Goal: Information Seeking & Learning: Learn about a topic

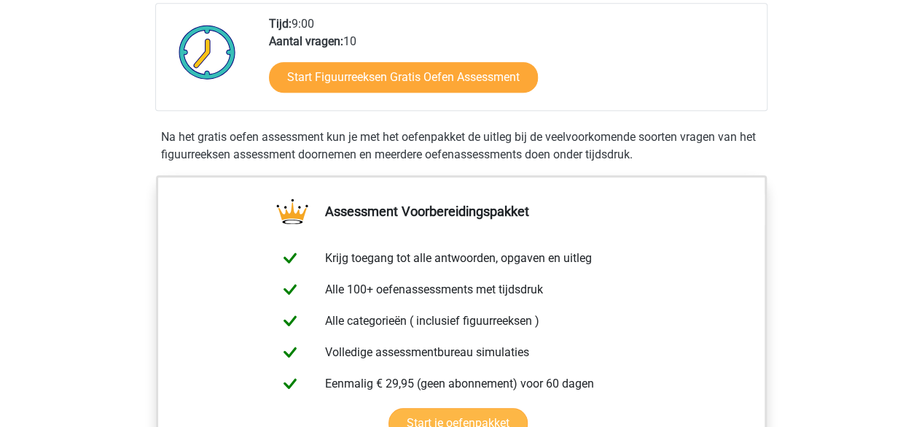
scroll to position [219, 0]
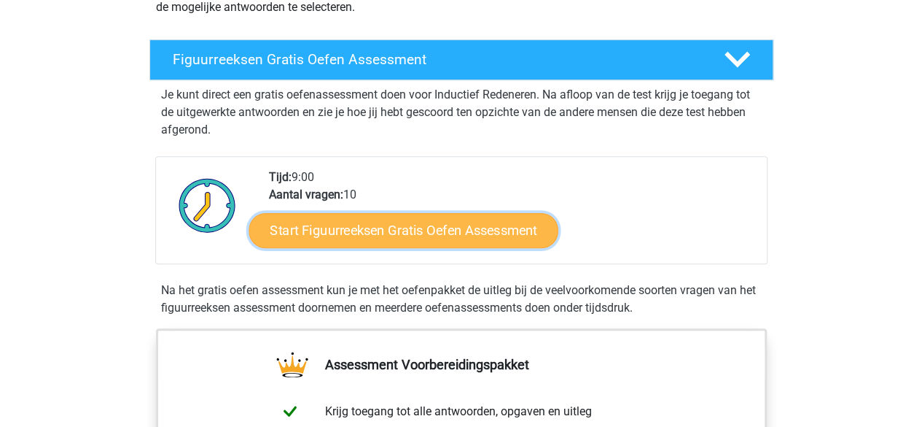
click at [361, 230] on link "Start Figuurreeksen Gratis Oefen Assessment" at bounding box center [403, 229] width 309 height 35
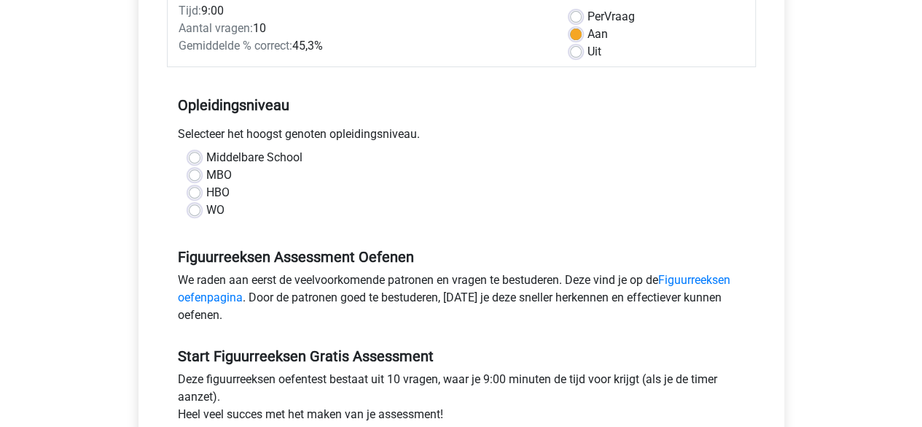
scroll to position [219, 0]
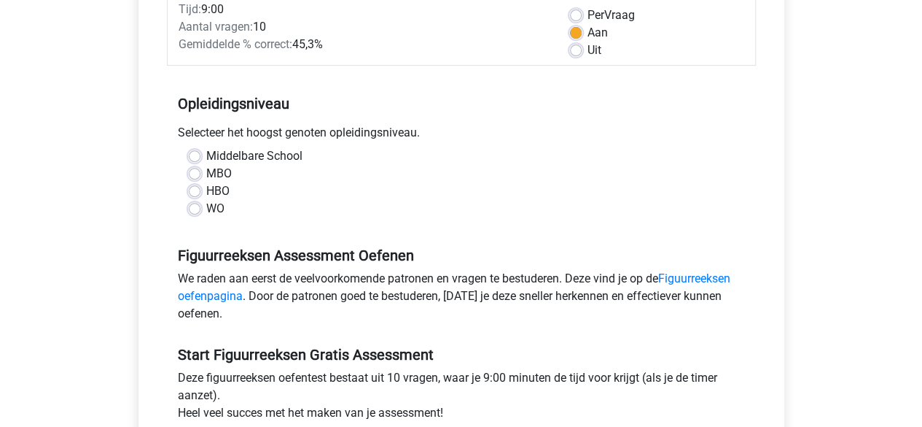
click at [206, 212] on label "WO" at bounding box center [215, 208] width 18 height 17
click at [195, 212] on input "WO" at bounding box center [195, 207] width 12 height 15
radio input "true"
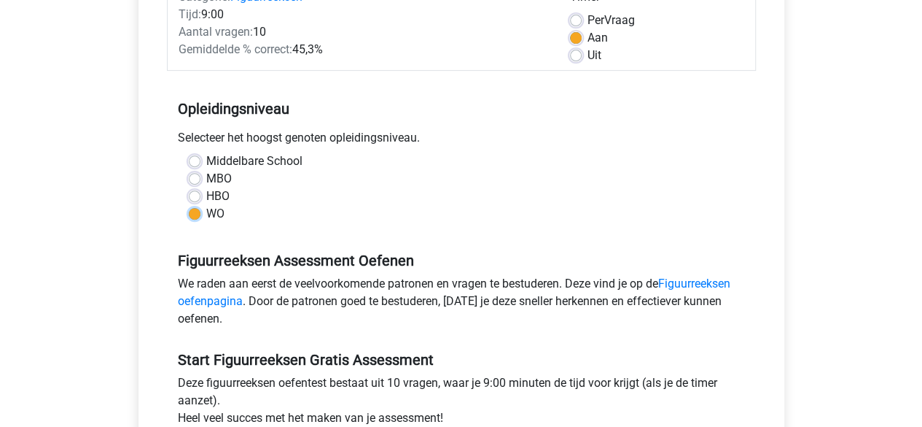
scroll to position [365, 0]
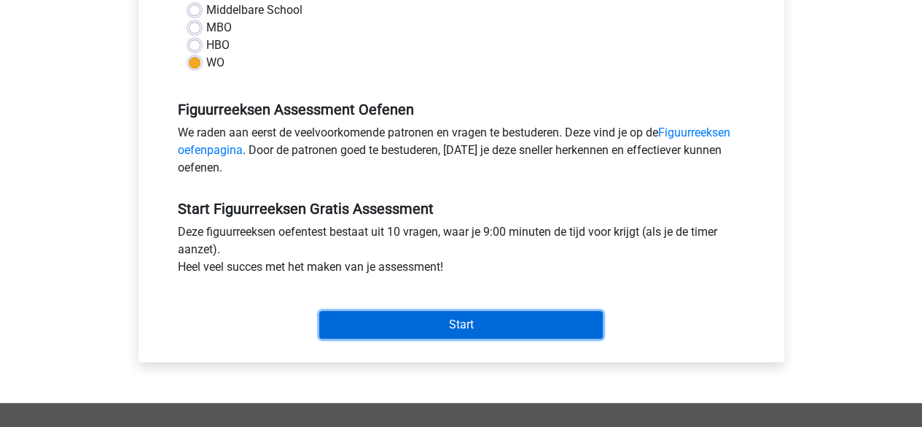
click at [574, 313] on input "Start" at bounding box center [461, 325] width 284 height 28
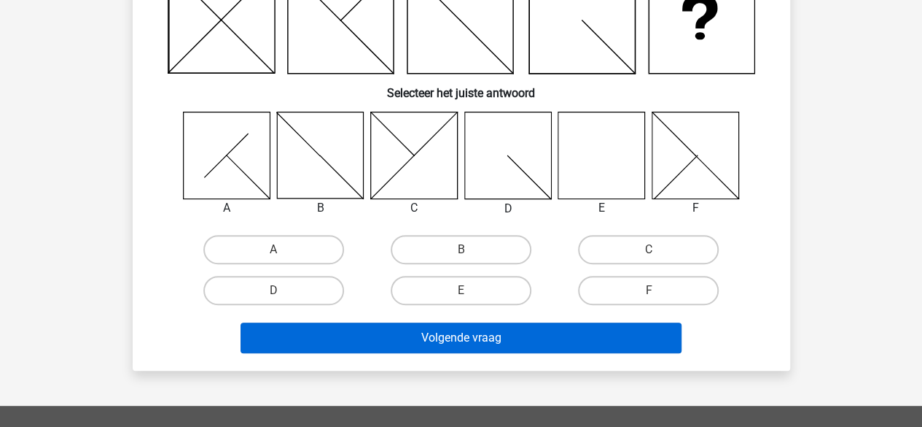
scroll to position [219, 0]
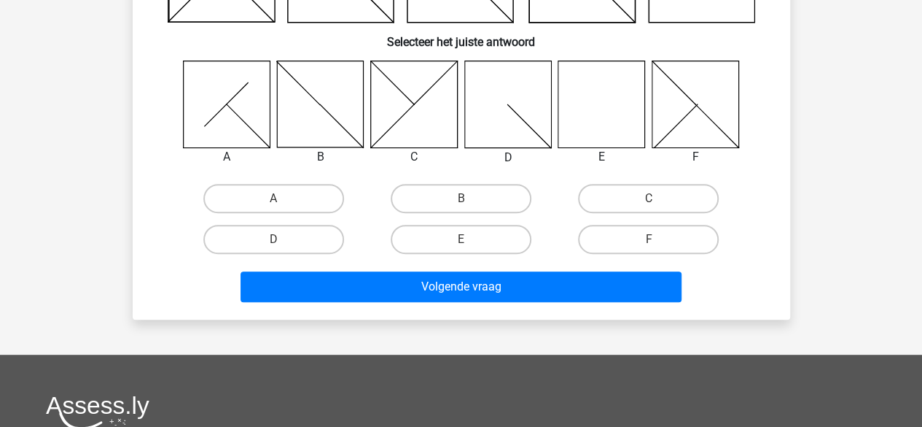
click at [468, 248] on input "E" at bounding box center [465, 243] width 9 height 9
radio input "true"
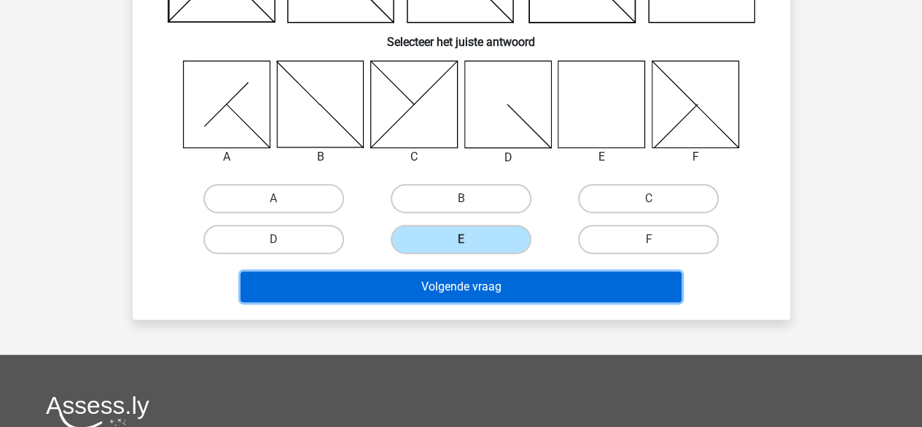
click at [467, 287] on button "Volgende vraag" at bounding box center [461, 286] width 441 height 31
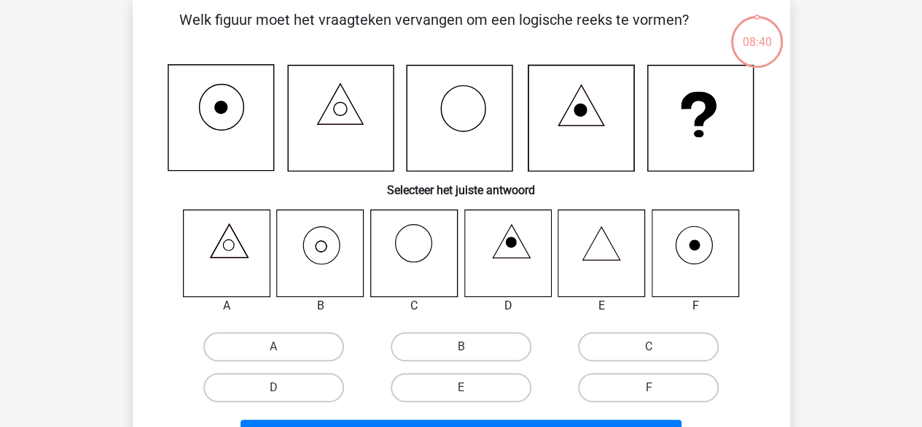
scroll to position [67, 0]
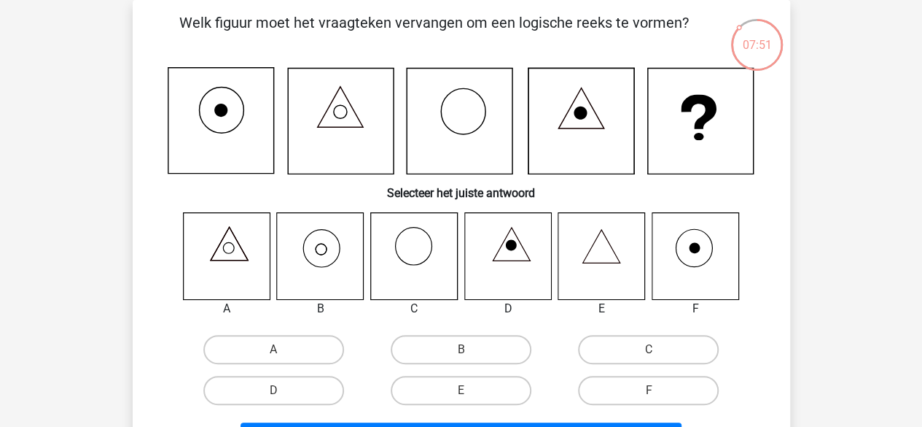
click at [649, 399] on input "F" at bounding box center [653, 394] width 9 height 9
radio input "true"
click at [445, 357] on label "B" at bounding box center [461, 349] width 141 height 29
click at [461, 357] on input "B" at bounding box center [465, 353] width 9 height 9
radio input "true"
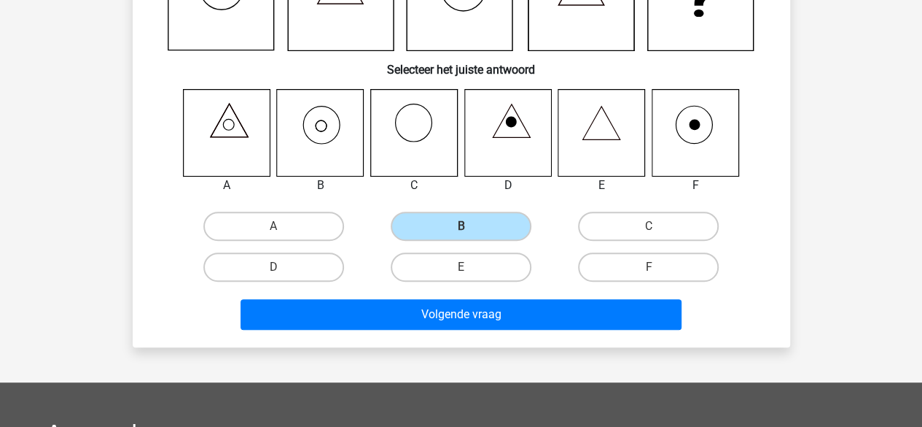
scroll to position [213, 0]
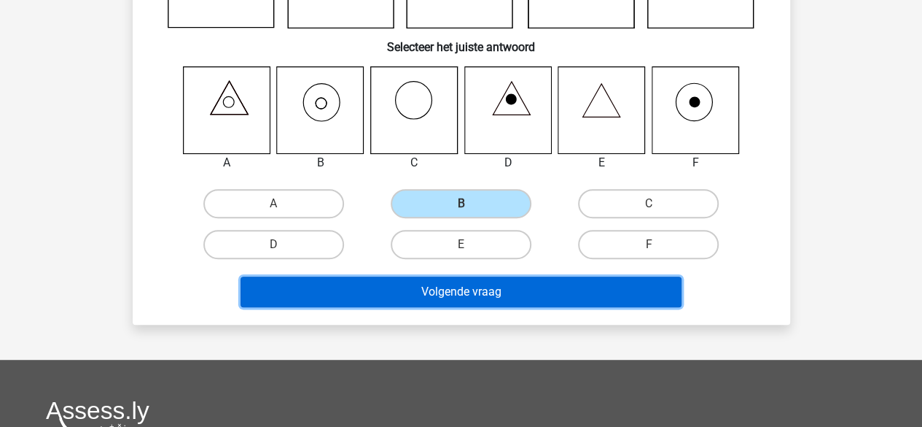
click at [478, 292] on button "Volgende vraag" at bounding box center [461, 291] width 441 height 31
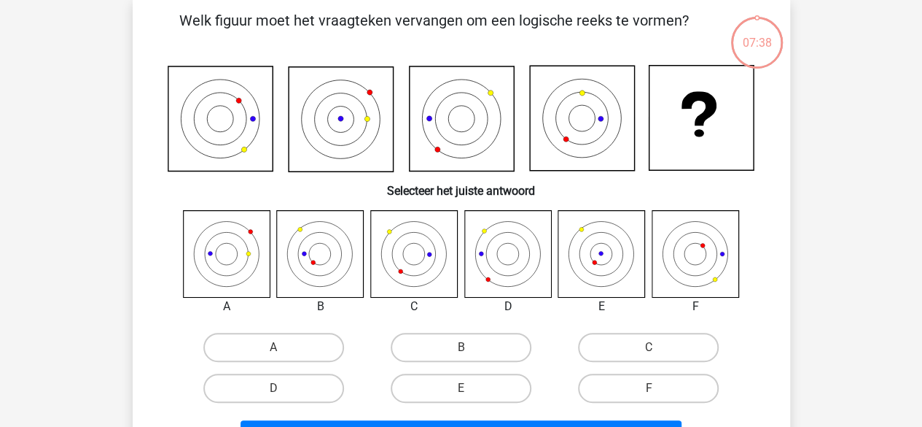
scroll to position [67, 0]
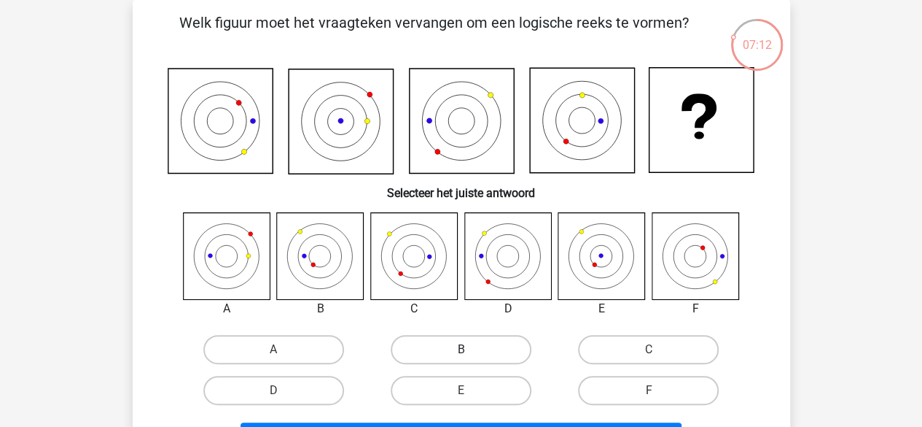
click at [470, 339] on label "B" at bounding box center [461, 349] width 141 height 29
click at [470, 349] on input "B" at bounding box center [465, 353] width 9 height 9
radio input "true"
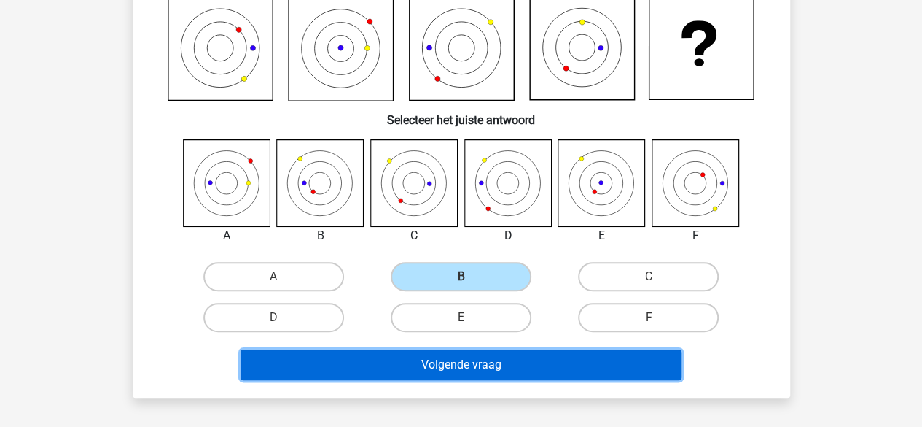
click at [564, 359] on button "Volgende vraag" at bounding box center [461, 364] width 441 height 31
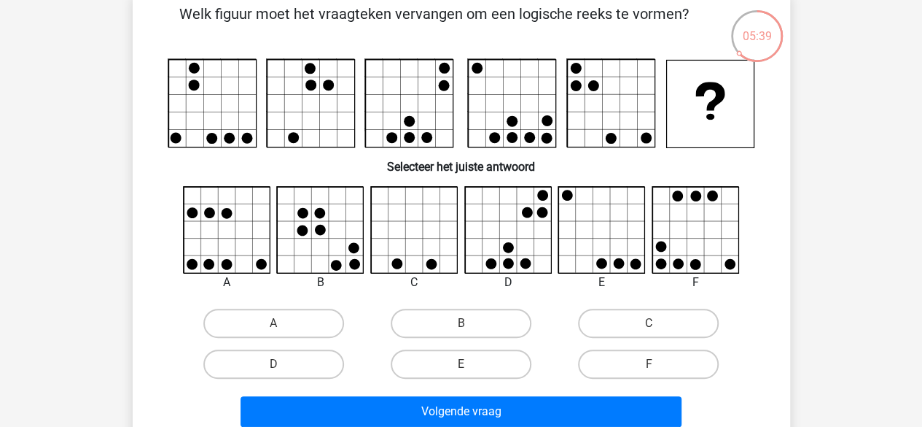
scroll to position [73, 0]
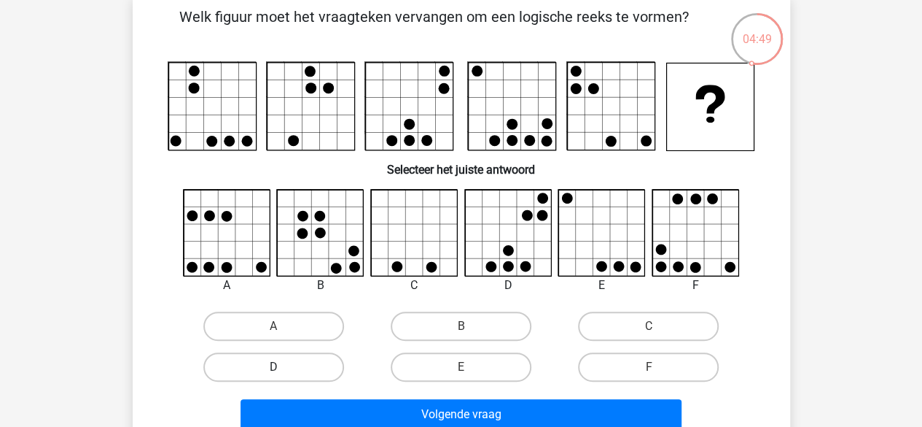
click at [261, 370] on label "D" at bounding box center [273, 366] width 141 height 29
click at [273, 370] on input "D" at bounding box center [277, 371] width 9 height 9
radio input "true"
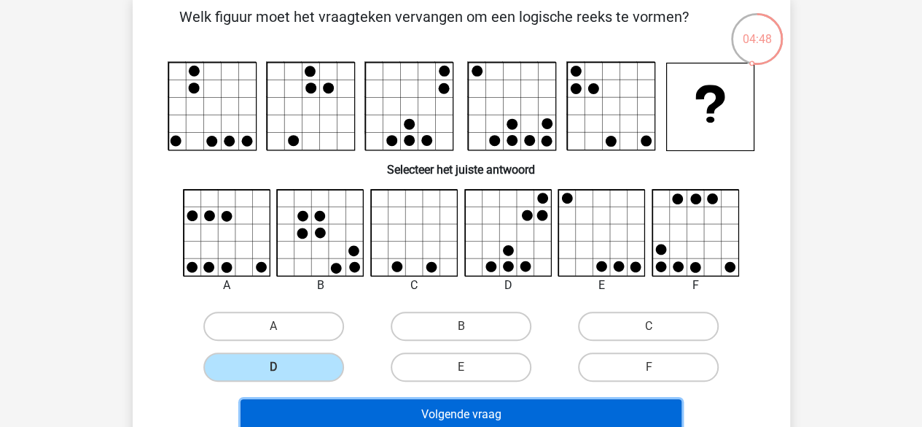
click at [402, 416] on button "Volgende vraag" at bounding box center [461, 414] width 441 height 31
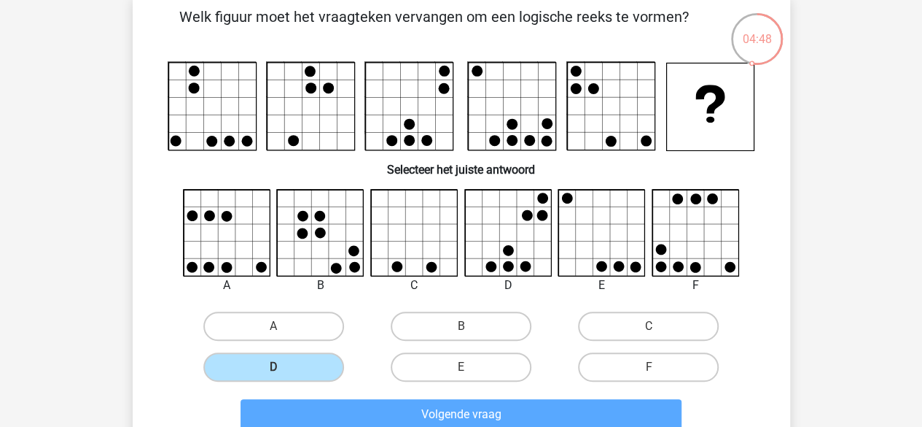
scroll to position [67, 0]
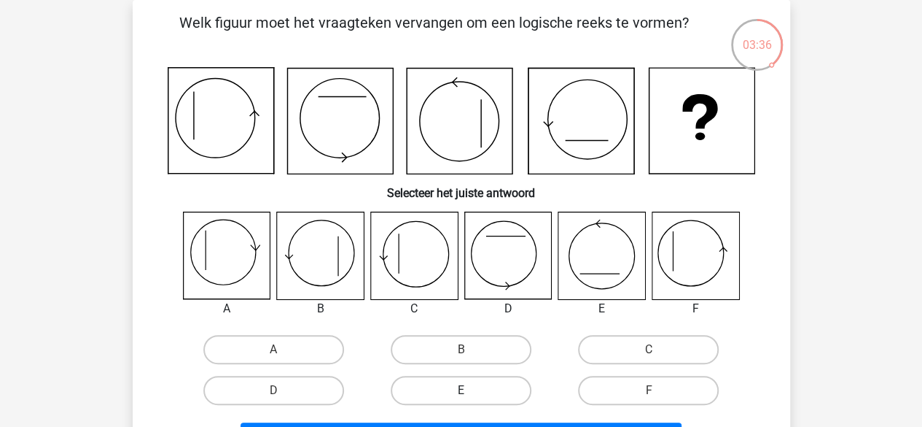
click at [458, 384] on label "E" at bounding box center [461, 389] width 141 height 29
click at [461, 390] on input "E" at bounding box center [465, 394] width 9 height 9
radio input "true"
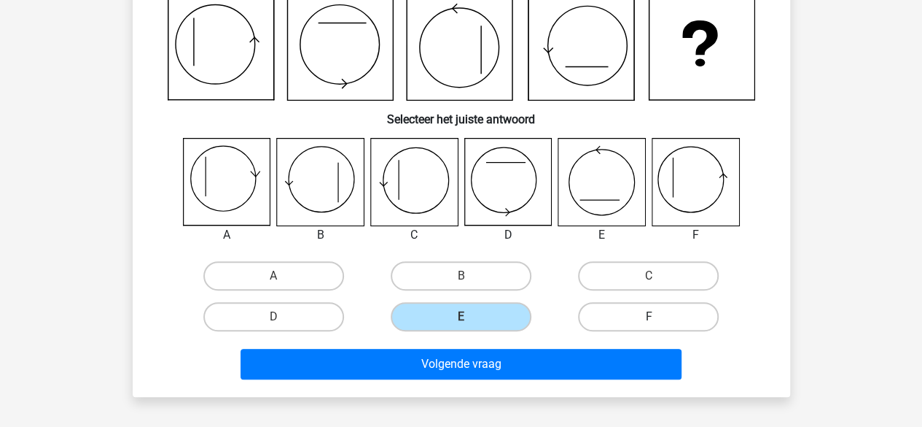
scroll to position [213, 0]
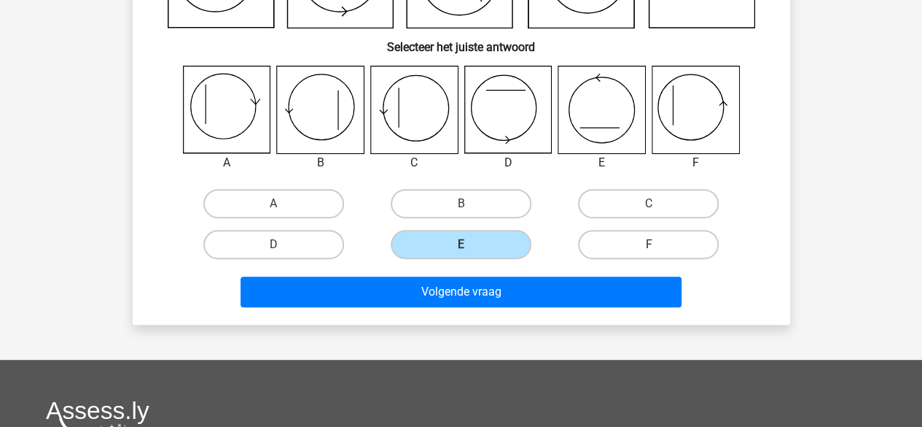
click at [653, 238] on label "F" at bounding box center [648, 244] width 141 height 29
click at [653, 244] on input "F" at bounding box center [653, 248] width 9 height 9
radio input "true"
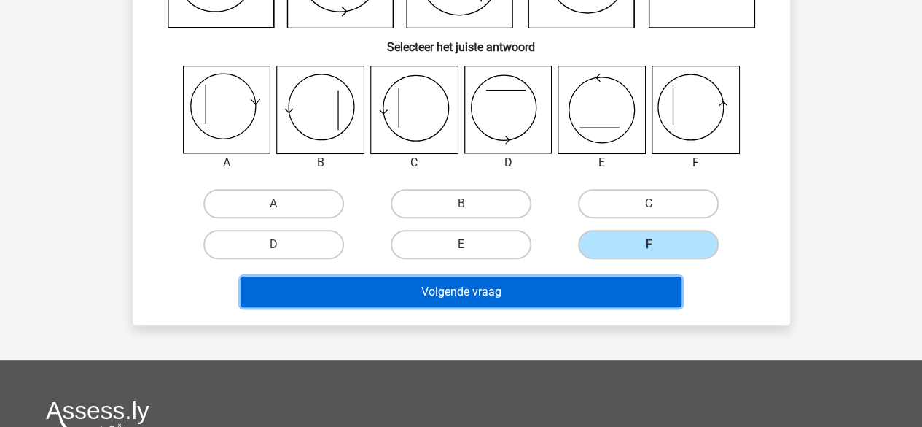
click at [516, 297] on button "Volgende vraag" at bounding box center [461, 291] width 441 height 31
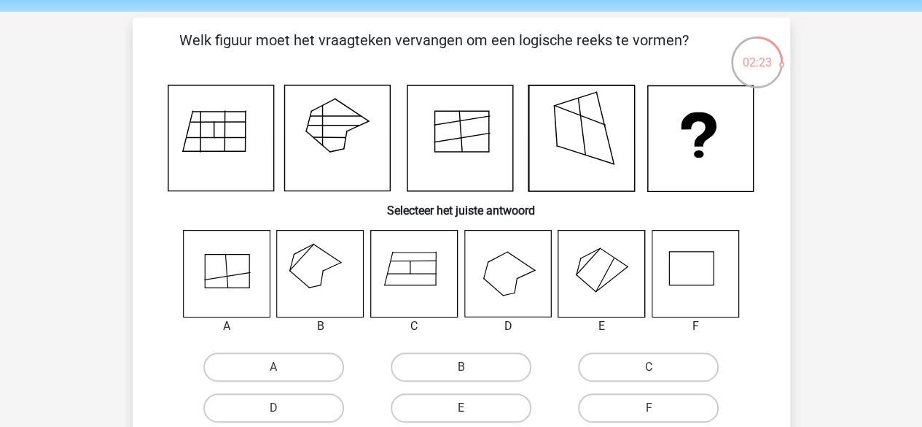
scroll to position [73, 0]
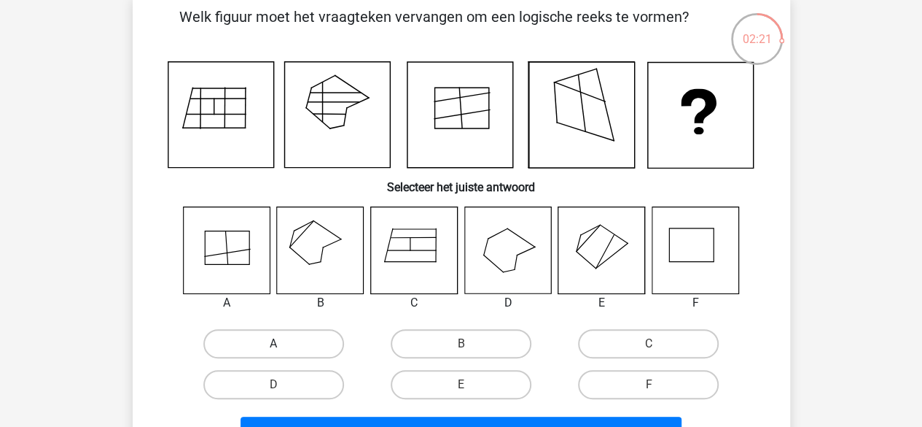
click at [249, 343] on label "A" at bounding box center [273, 343] width 141 height 29
click at [273, 343] on input "A" at bounding box center [277, 347] width 9 height 9
radio input "true"
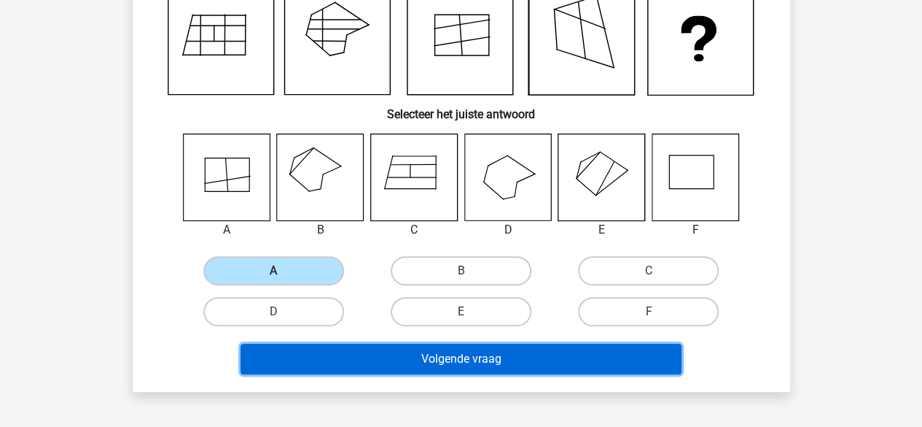
click at [413, 367] on button "Volgende vraag" at bounding box center [461, 358] width 441 height 31
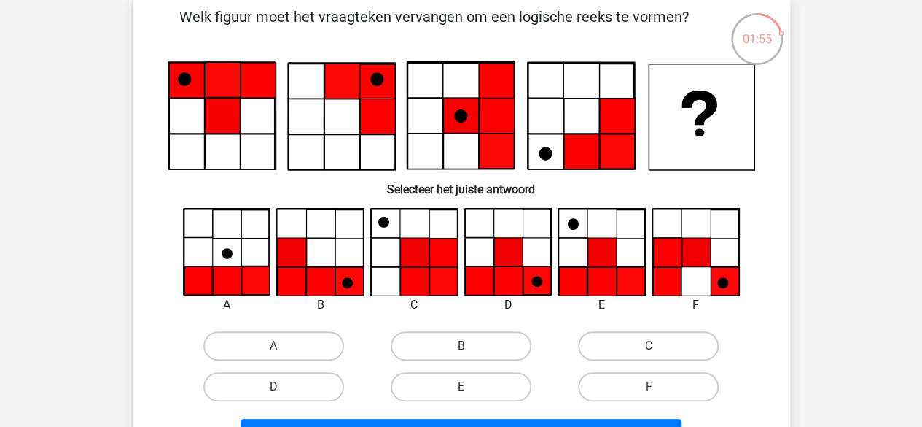
click at [302, 392] on label "D" at bounding box center [273, 386] width 141 height 29
click at [283, 392] on input "D" at bounding box center [277, 390] width 9 height 9
radio input "true"
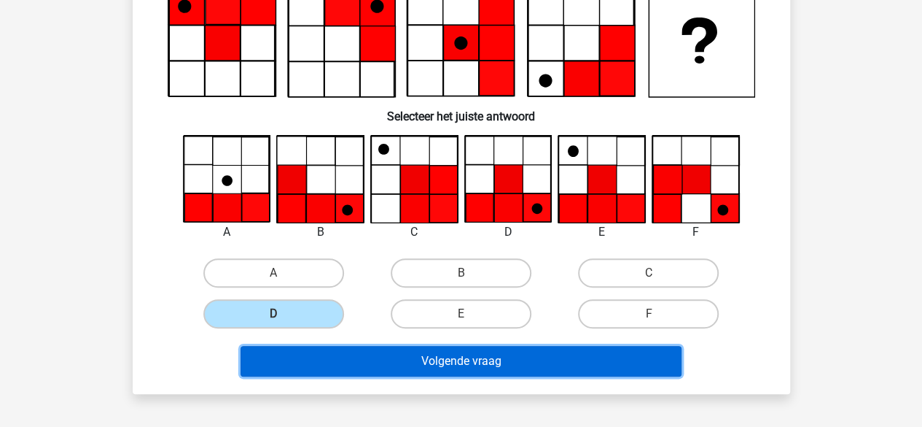
click at [375, 364] on button "Volgende vraag" at bounding box center [461, 361] width 441 height 31
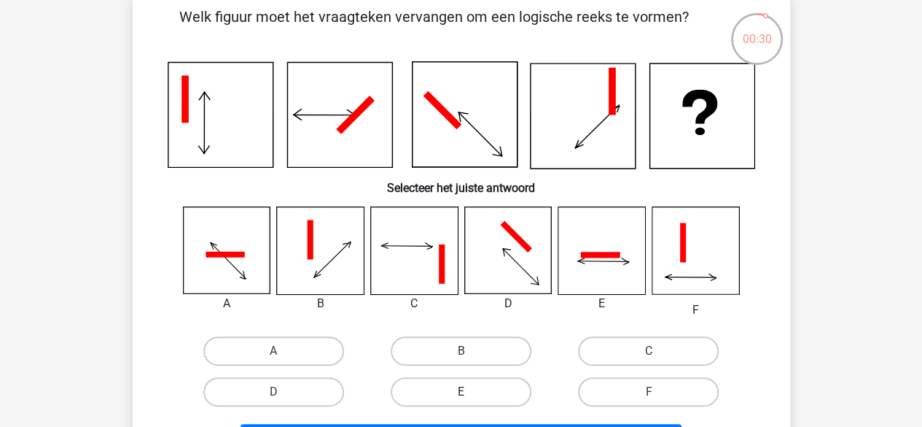
click at [506, 393] on label "E" at bounding box center [461, 391] width 141 height 29
click at [470, 393] on input "E" at bounding box center [465, 396] width 9 height 9
radio input "true"
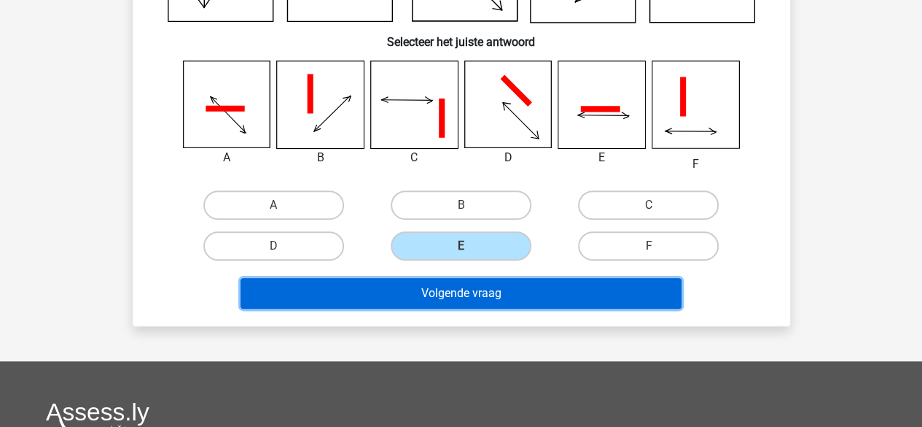
click at [550, 287] on button "Volgende vraag" at bounding box center [461, 293] width 441 height 31
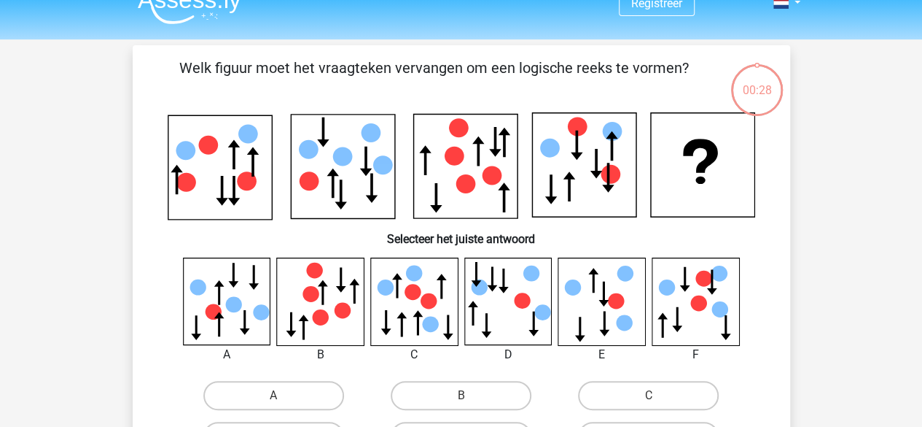
scroll to position [0, 0]
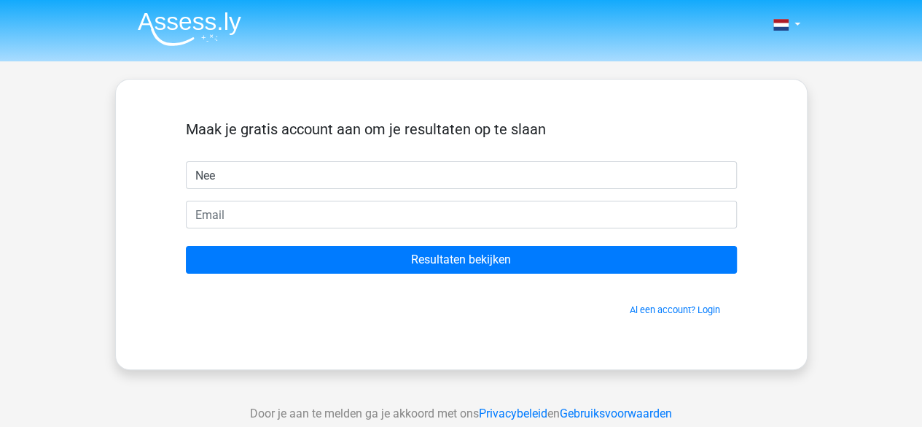
type input "Nee"
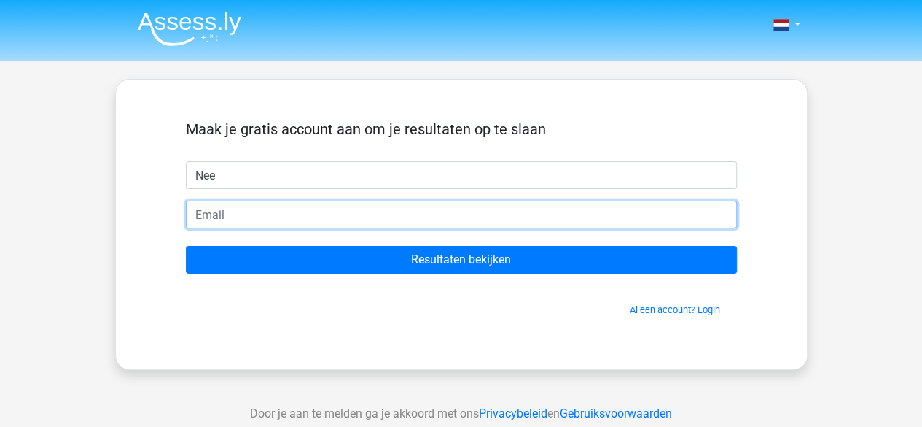
type input "l"
type input "saltymypickleplease@gmail.com"
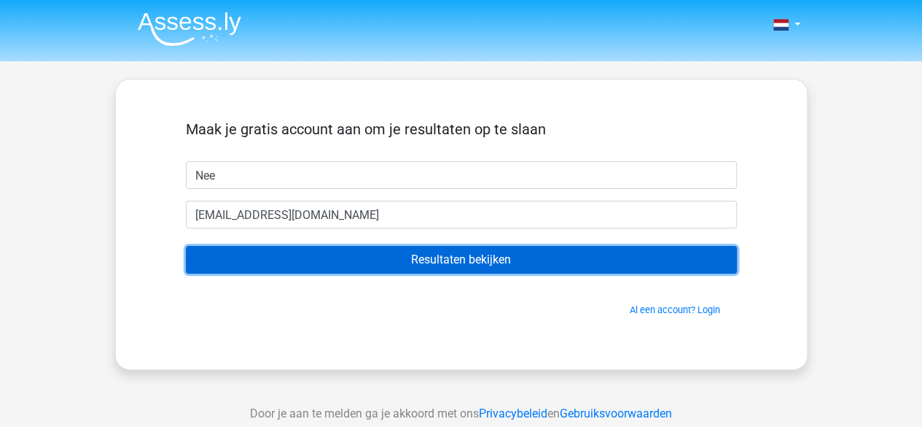
click at [372, 257] on input "Resultaten bekijken" at bounding box center [461, 260] width 551 height 28
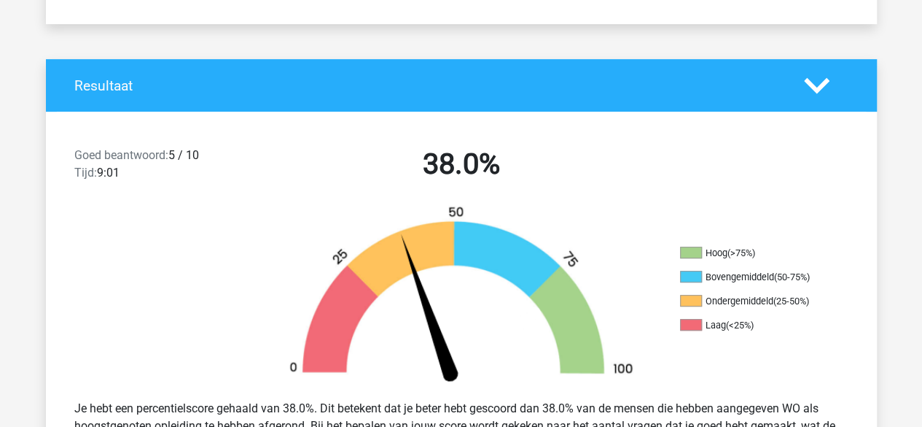
scroll to position [292, 0]
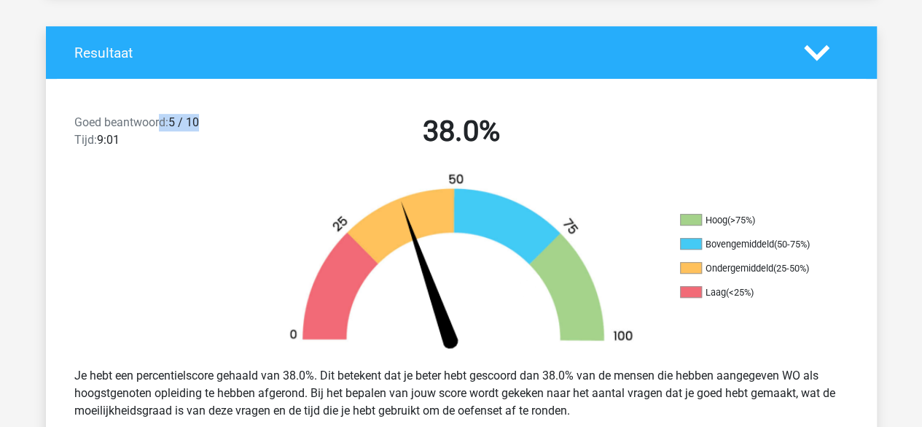
drag, startPoint x: 161, startPoint y: 122, endPoint x: 200, endPoint y: 114, distance: 40.2
click at [200, 114] on div "Goed beantwoord: 5 / 10 Tijd: 9:01" at bounding box center [162, 134] width 199 height 41
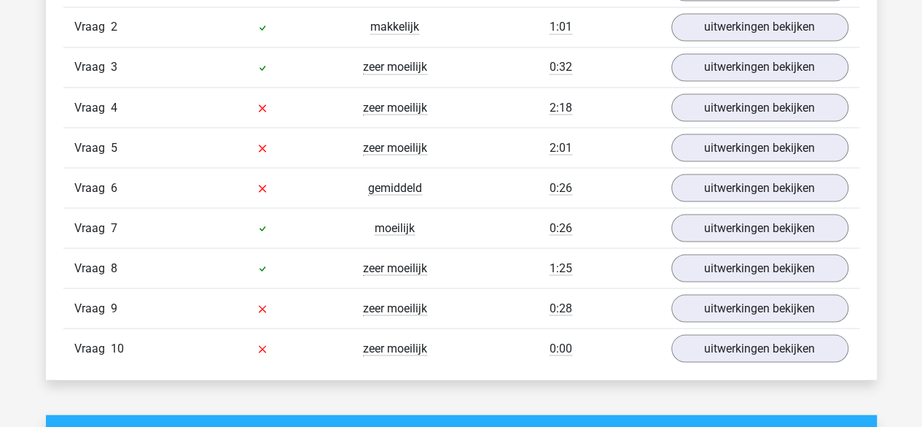
scroll to position [1312, 0]
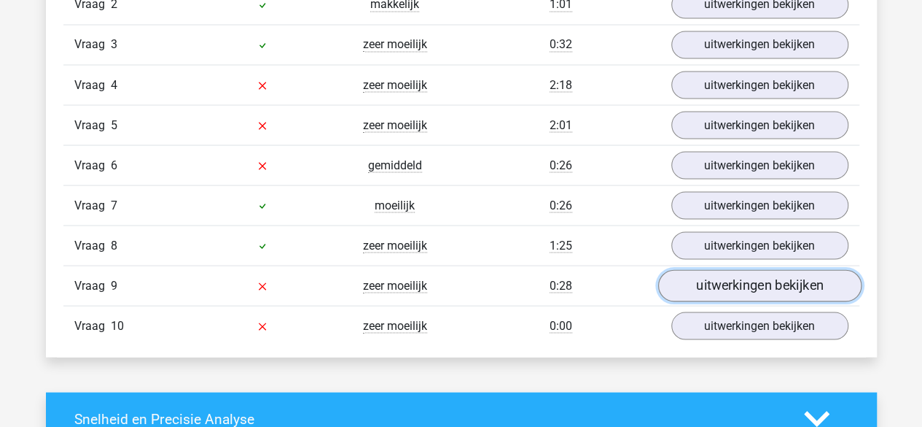
click at [801, 282] on link "uitwerkingen bekijken" at bounding box center [759, 286] width 203 height 32
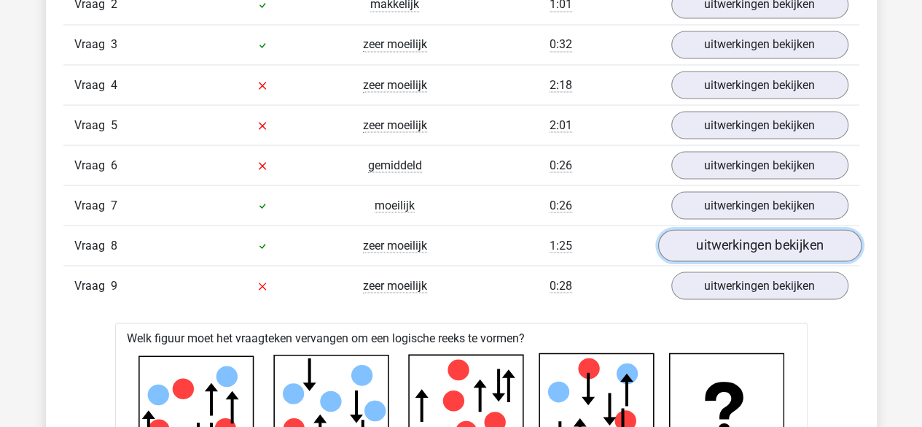
click at [753, 230] on link "uitwerkingen bekijken" at bounding box center [759, 246] width 203 height 32
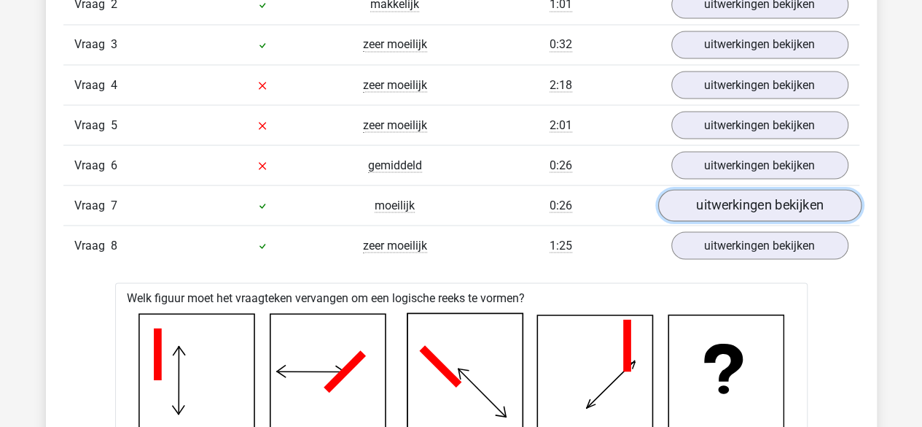
click at [736, 195] on link "uitwerkingen bekijken" at bounding box center [759, 206] width 203 height 32
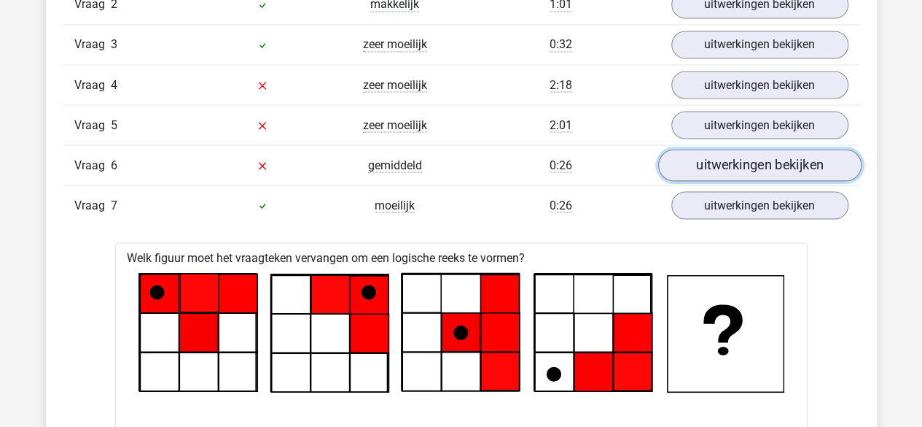
click at [735, 165] on link "uitwerkingen bekijken" at bounding box center [759, 165] width 203 height 32
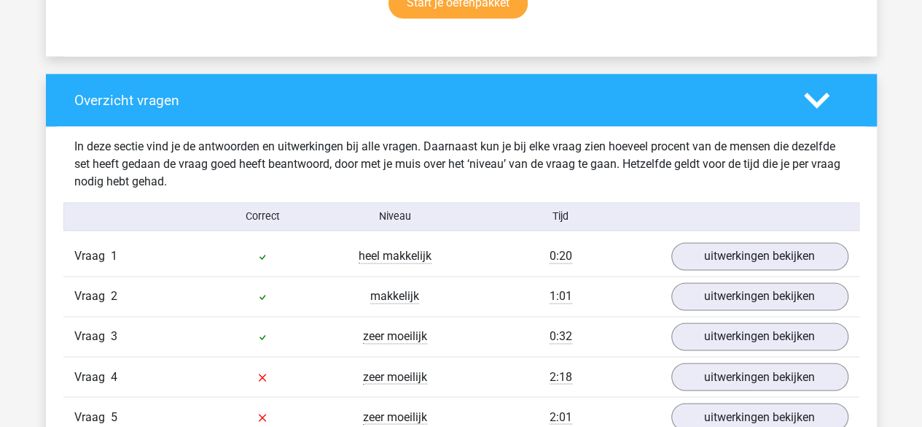
scroll to position [1094, 0]
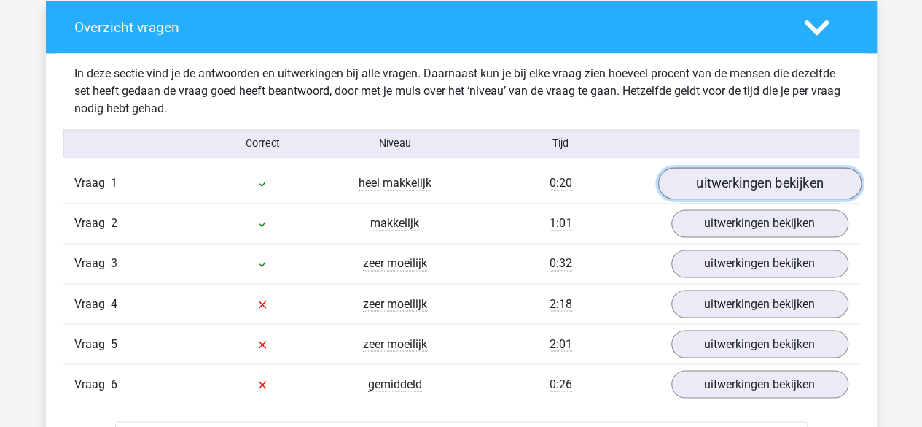
click at [751, 187] on link "uitwerkingen bekijken" at bounding box center [759, 184] width 203 height 32
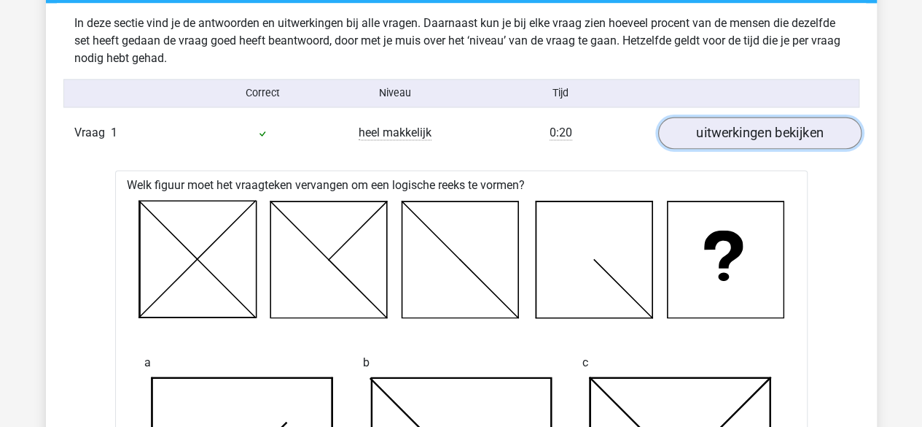
scroll to position [1166, 0]
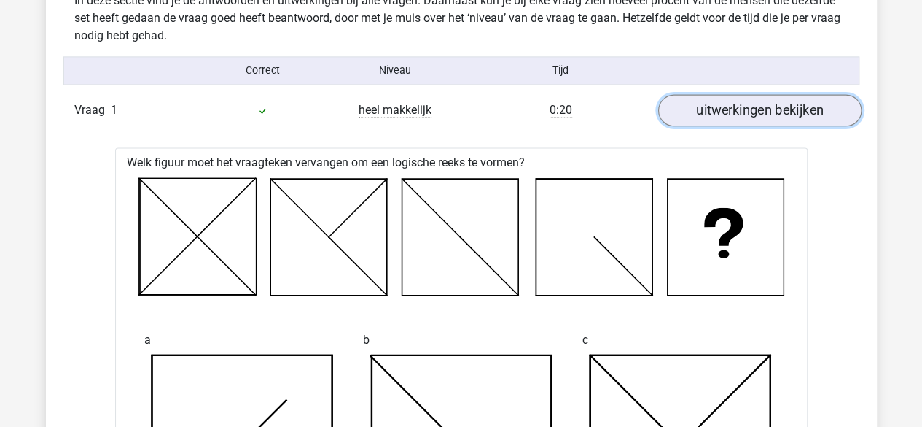
click at [738, 112] on link "uitwerkingen bekijken" at bounding box center [759, 111] width 203 height 32
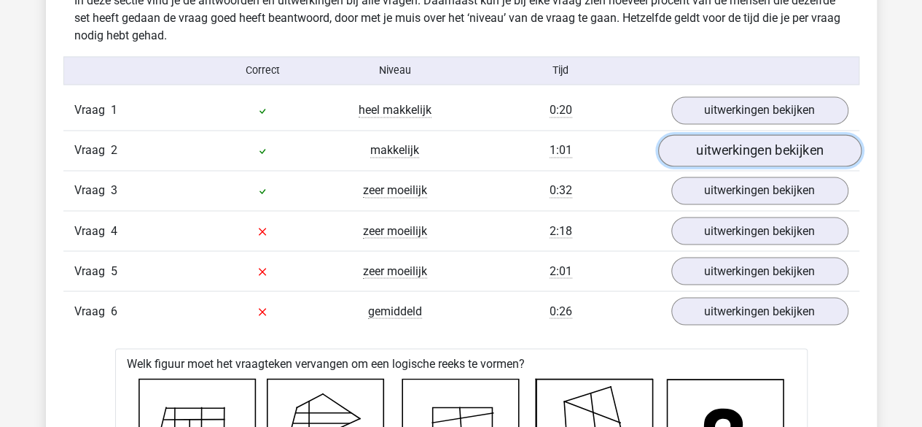
click at [768, 148] on link "uitwerkingen bekijken" at bounding box center [759, 151] width 203 height 32
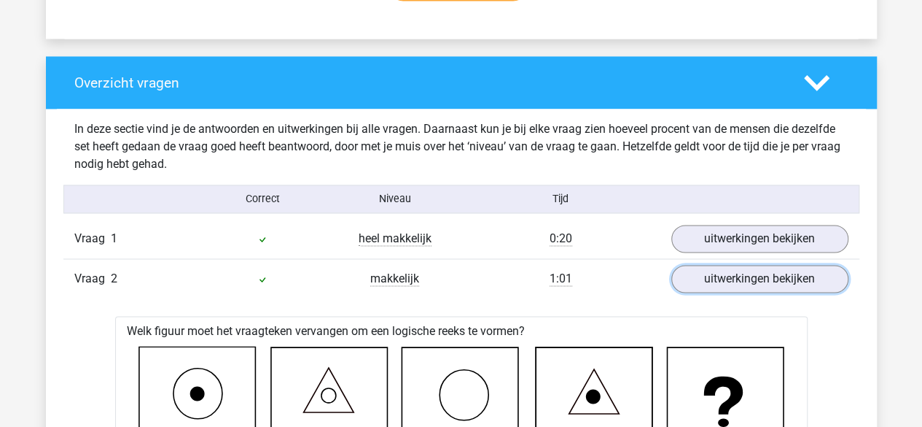
scroll to position [1021, 0]
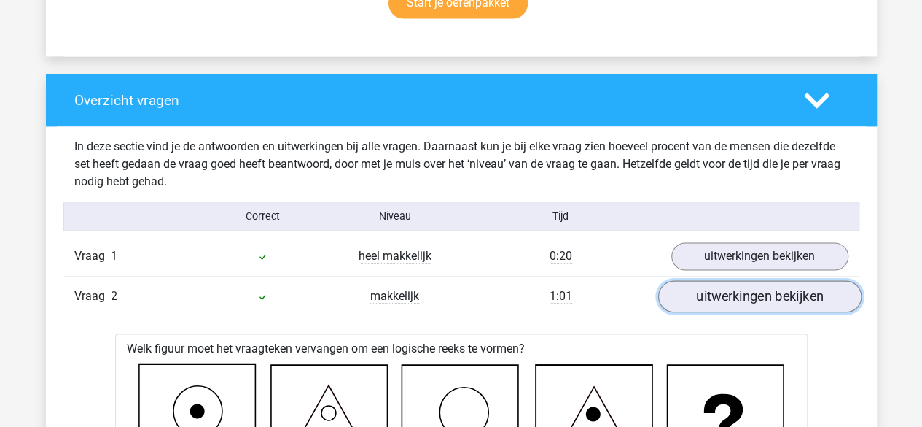
click at [735, 288] on link "uitwerkingen bekijken" at bounding box center [759, 297] width 203 height 32
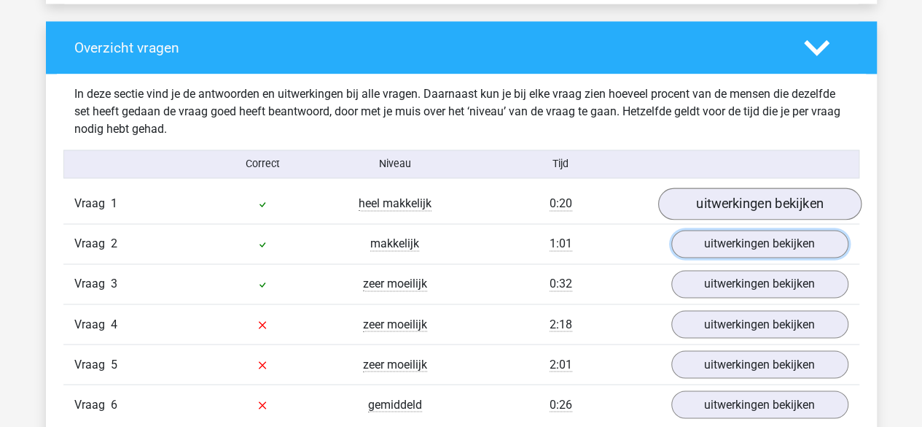
scroll to position [1094, 0]
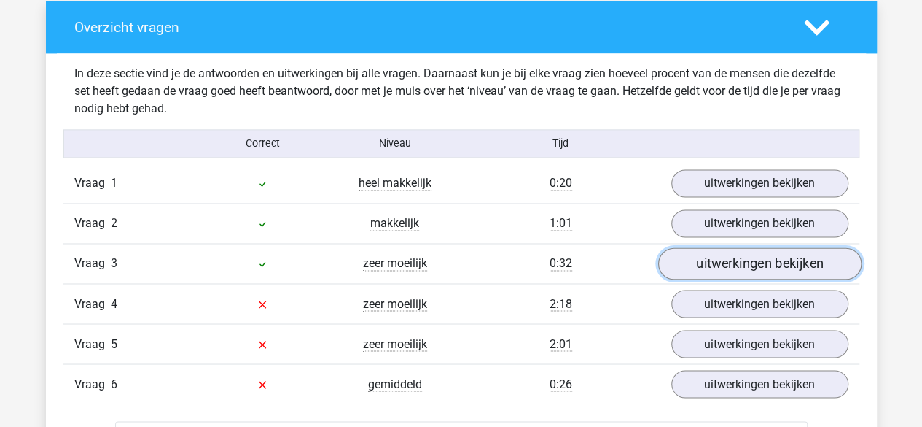
click at [765, 265] on link "uitwerkingen bekijken" at bounding box center [759, 264] width 203 height 32
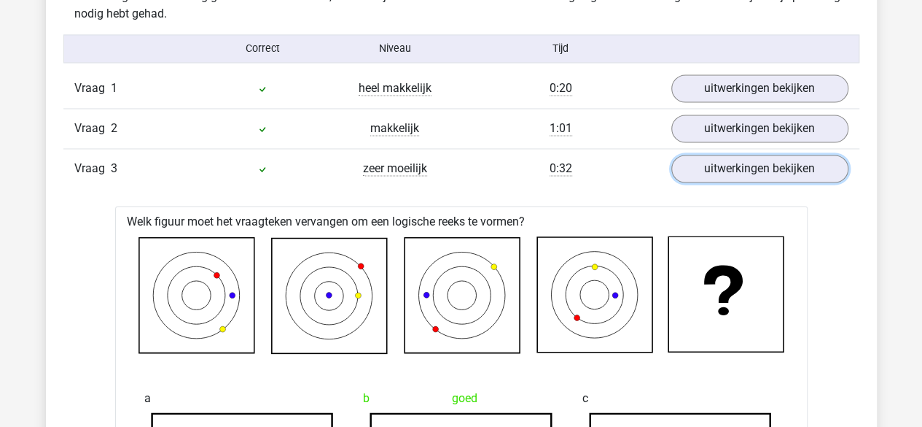
scroll to position [1166, 0]
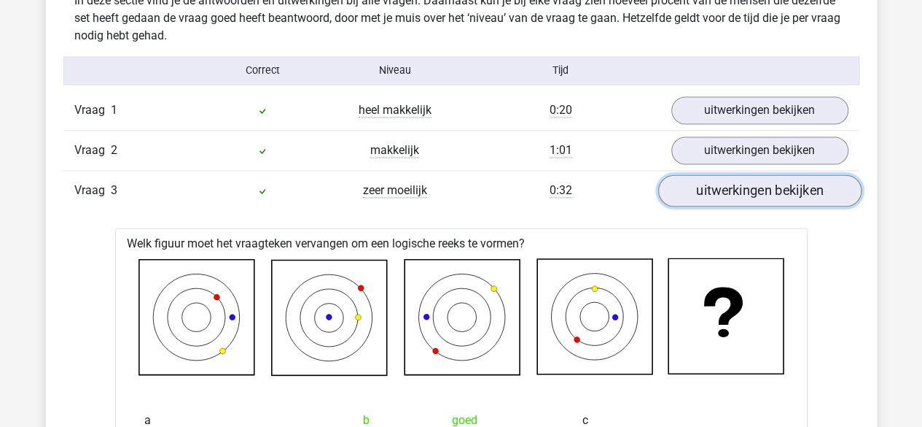
click at [768, 197] on link "uitwerkingen bekijken" at bounding box center [759, 191] width 203 height 32
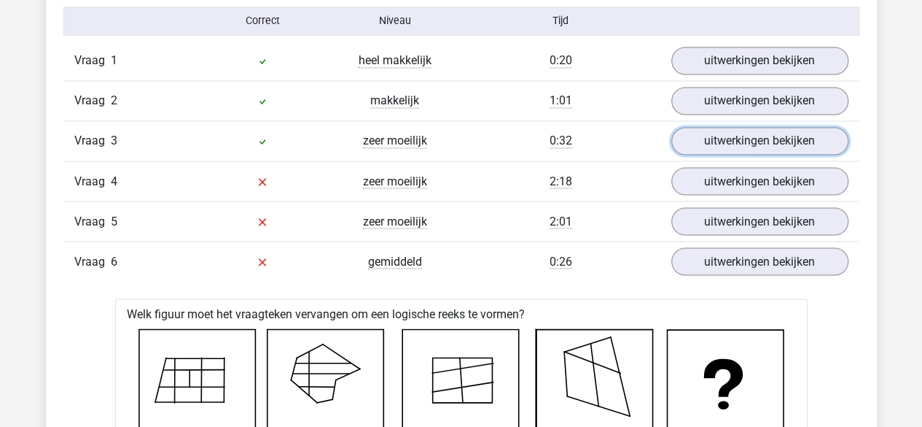
scroll to position [1239, 0]
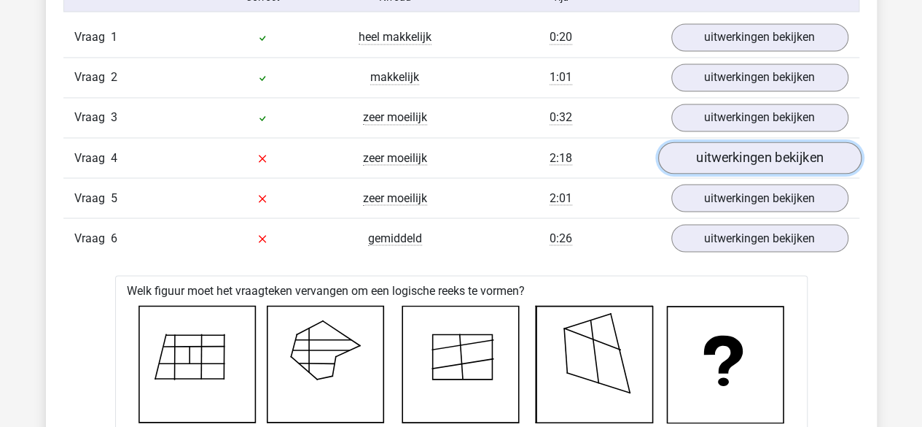
click at [707, 152] on link "uitwerkingen bekijken" at bounding box center [759, 158] width 203 height 32
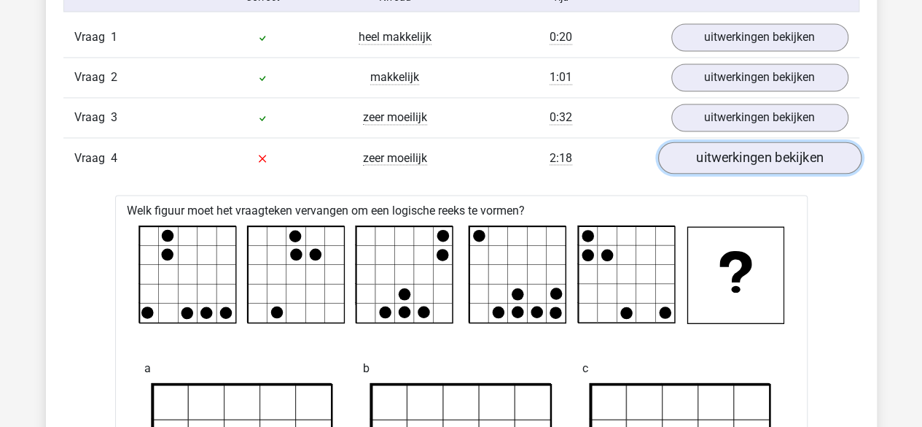
click at [757, 155] on link "uitwerkingen bekijken" at bounding box center [759, 158] width 203 height 32
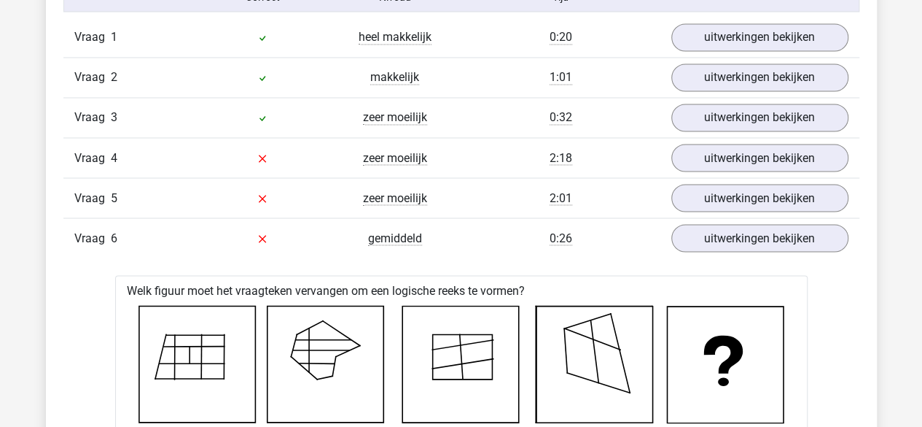
click at [763, 177] on div "Vraag 5 zeer moeilijk 2:01 uitwerkingen bekijken" at bounding box center [461, 197] width 796 height 40
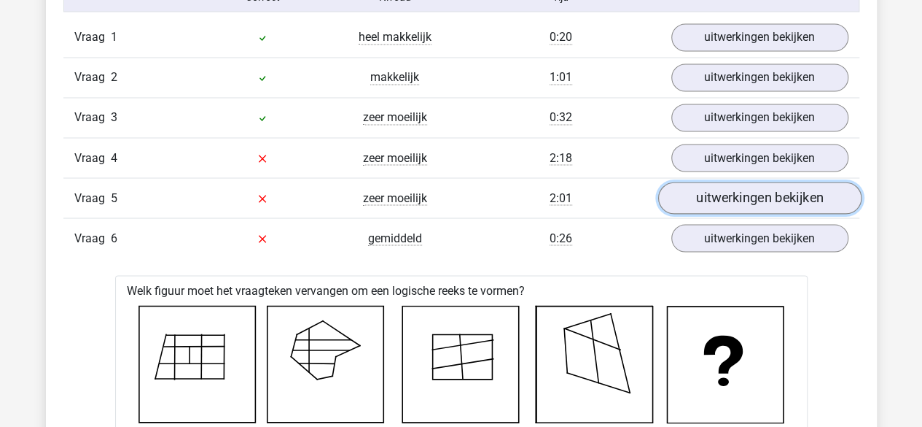
click at [772, 189] on link "uitwerkingen bekijken" at bounding box center [759, 198] width 203 height 32
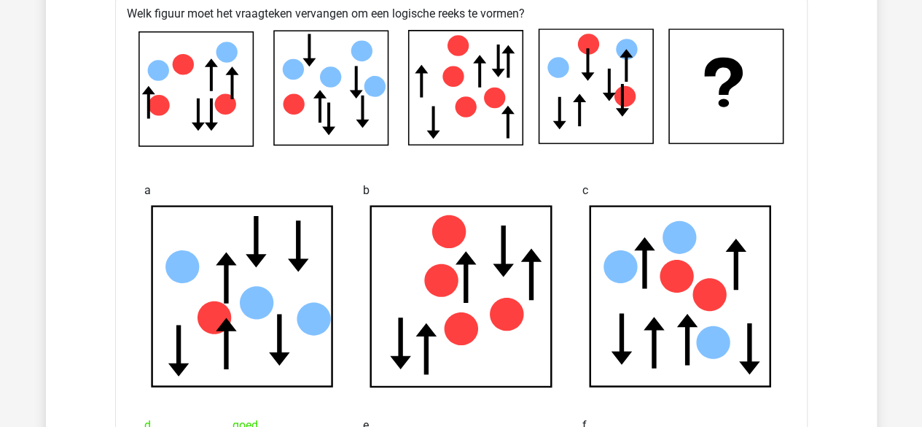
scroll to position [5725, 0]
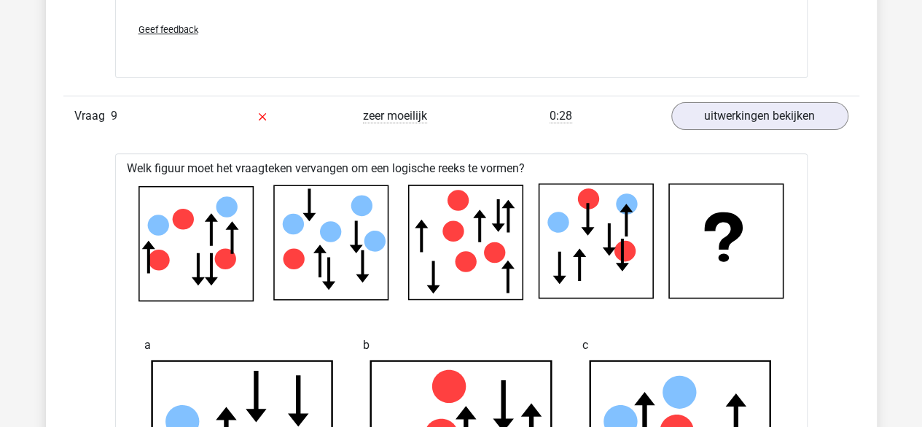
click at [287, 122] on div "Vraag 9 zeer moeilijk 0:28 uitwerkingen bekijken" at bounding box center [461, 116] width 796 height 40
click at [736, 117] on link "uitwerkingen bekijken" at bounding box center [759, 116] width 203 height 32
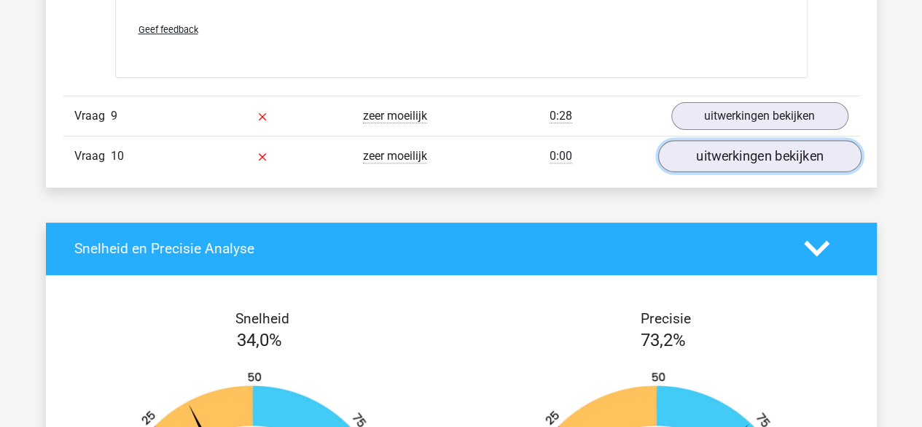
click at [703, 140] on link "uitwerkingen bekijken" at bounding box center [759, 156] width 203 height 32
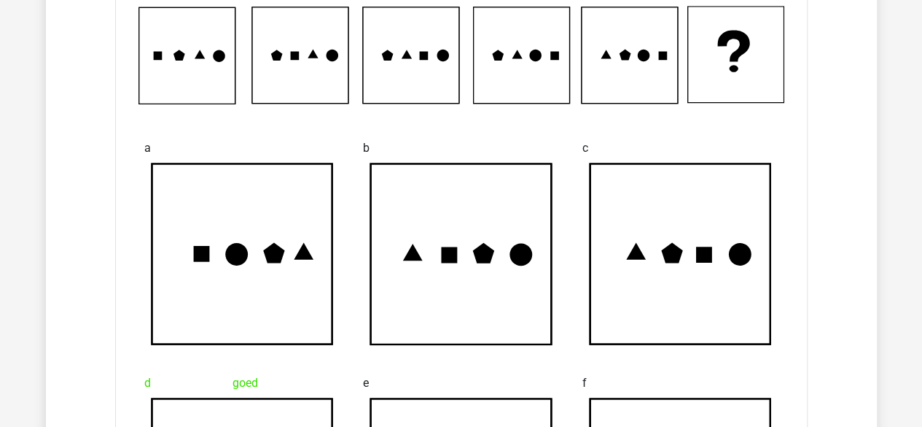
scroll to position [5652, 0]
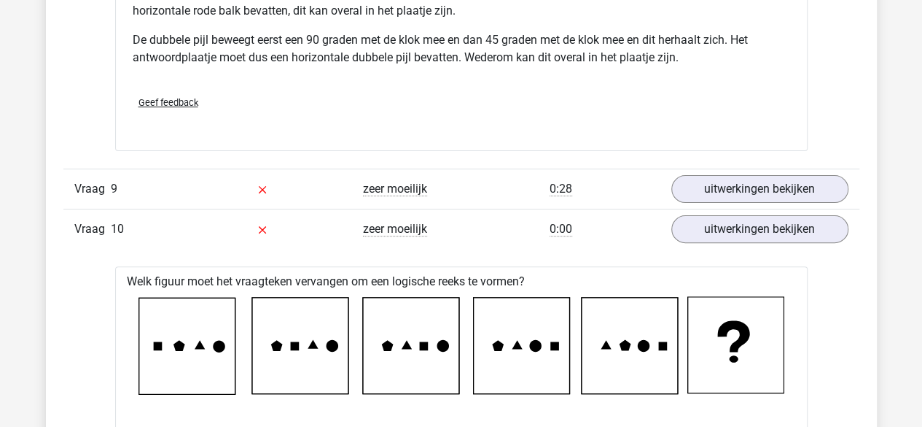
click at [379, 233] on div "Vraag 10 zeer moeilijk 0:00 uitwerkingen bekijken" at bounding box center [461, 229] width 796 height 40
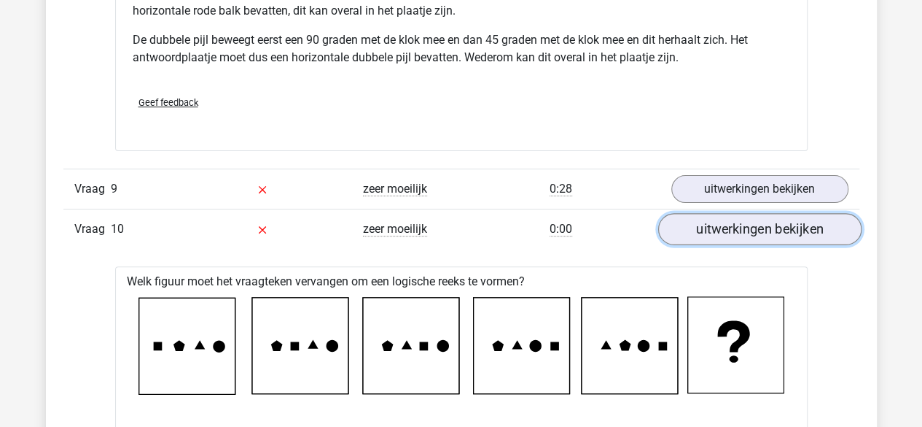
click at [768, 231] on link "uitwerkingen bekijken" at bounding box center [759, 229] width 203 height 32
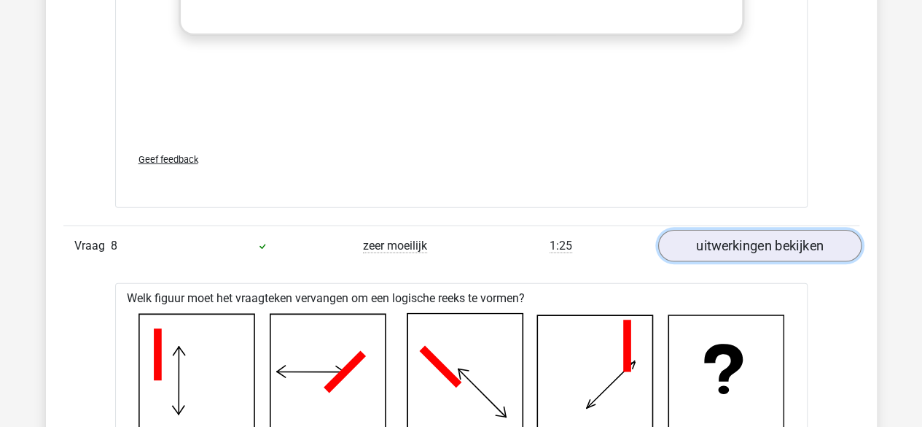
click at [727, 230] on link "uitwerkingen bekijken" at bounding box center [759, 246] width 203 height 32
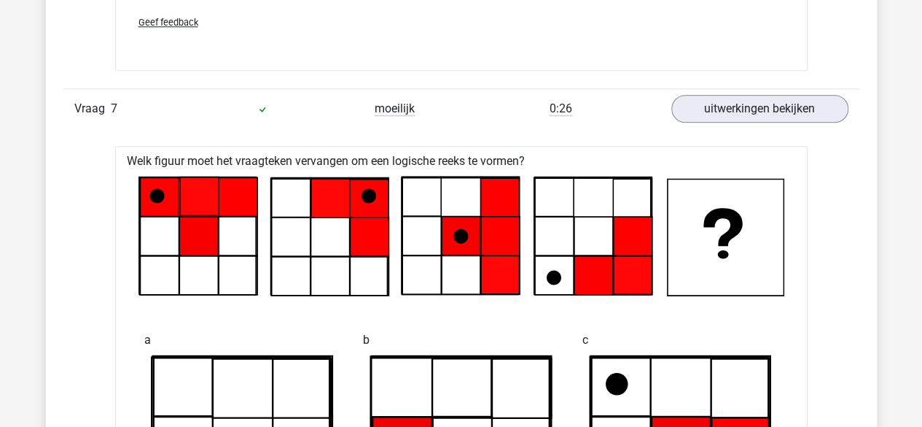
scroll to position [3464, 0]
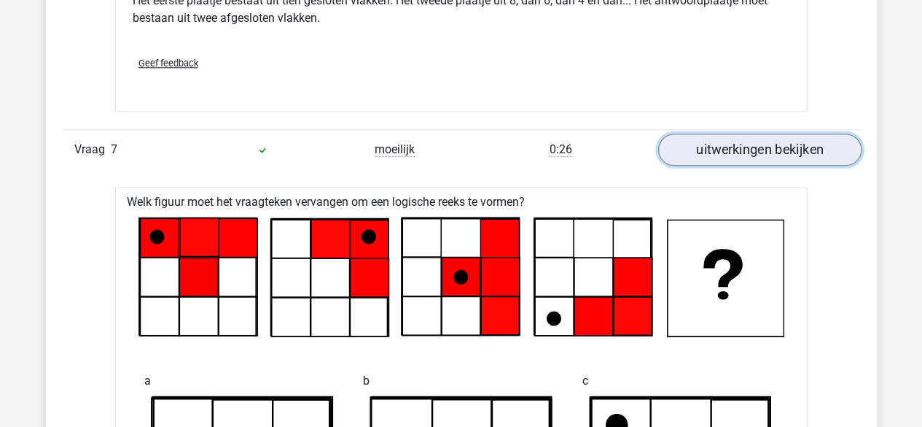
click at [752, 155] on link "uitwerkingen bekijken" at bounding box center [759, 149] width 203 height 32
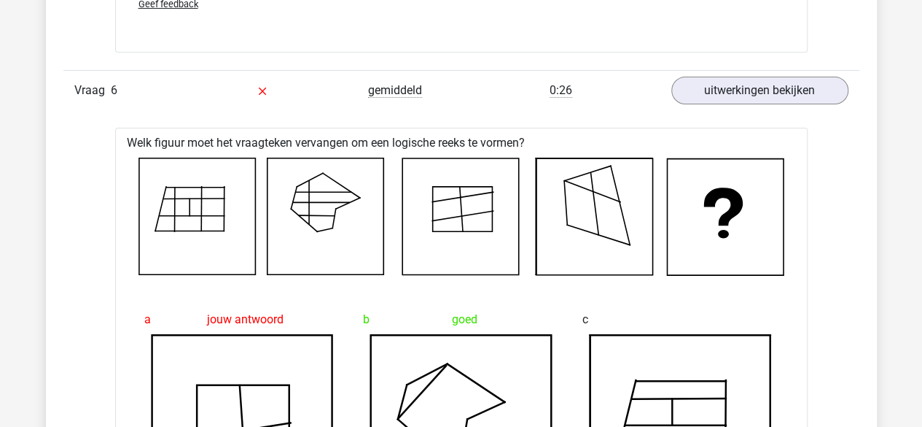
scroll to position [2590, 0]
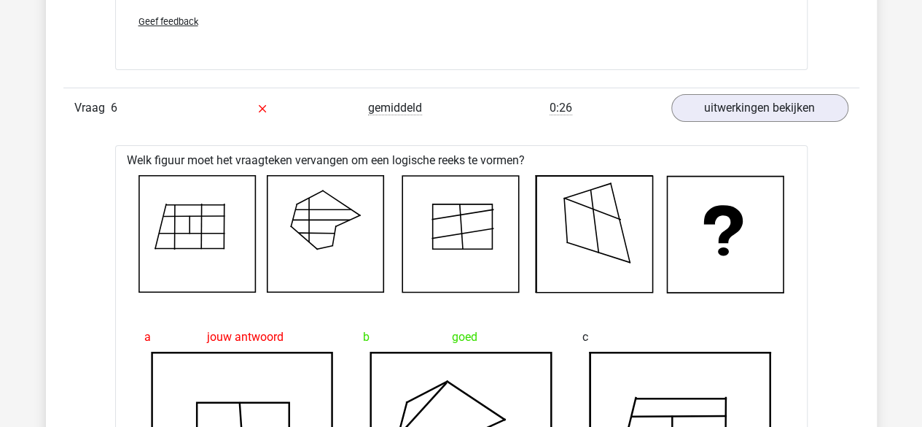
click at [790, 117] on div "Vraag 6 gemiddeld 0:26 uitwerkingen bekijken" at bounding box center [461, 107] width 796 height 40
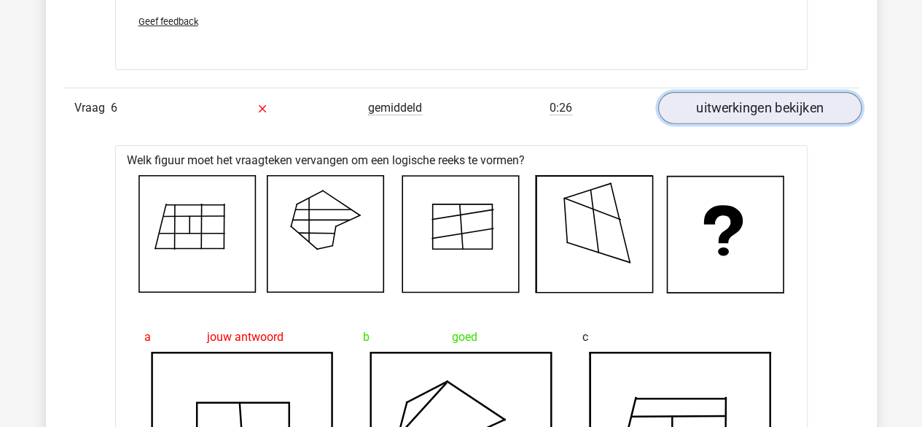
click at [780, 107] on link "uitwerkingen bekijken" at bounding box center [759, 108] width 203 height 32
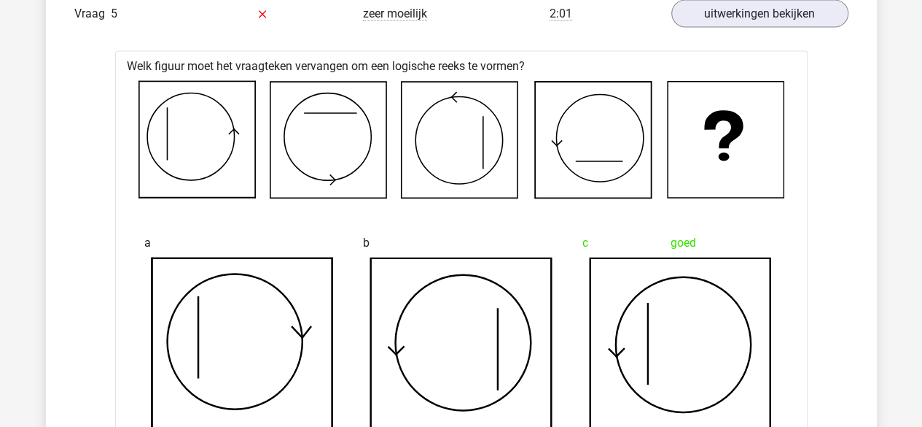
scroll to position [1350, 0]
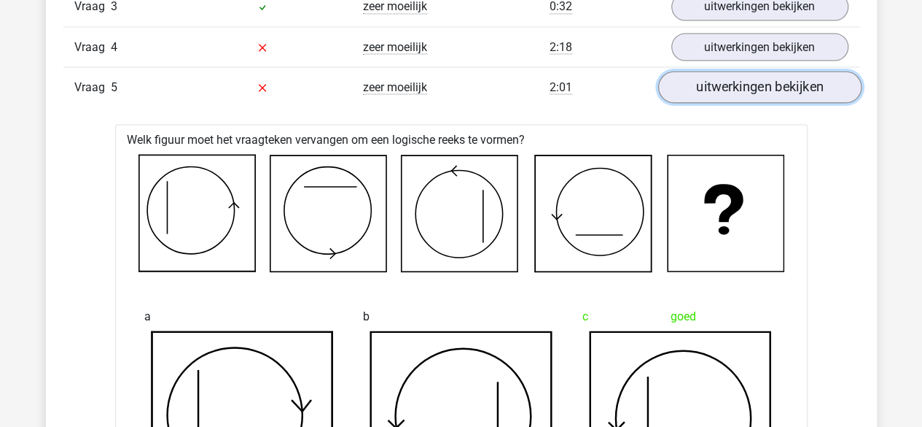
click at [754, 79] on link "uitwerkingen bekijken" at bounding box center [759, 87] width 203 height 32
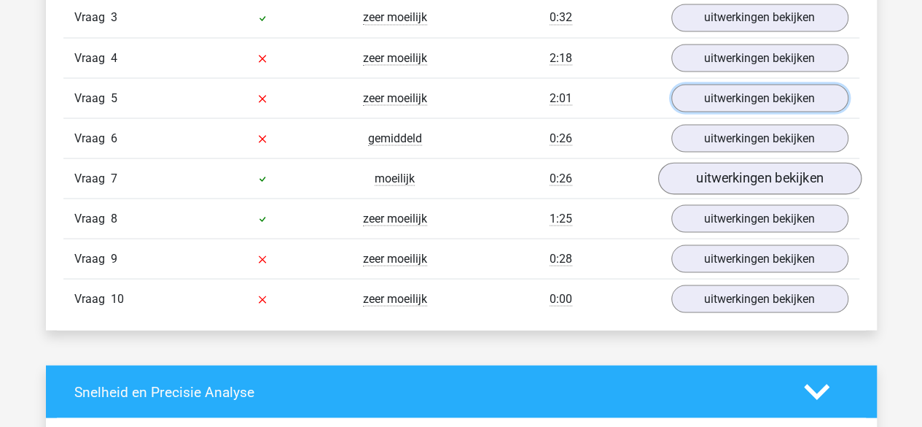
scroll to position [1204, 0]
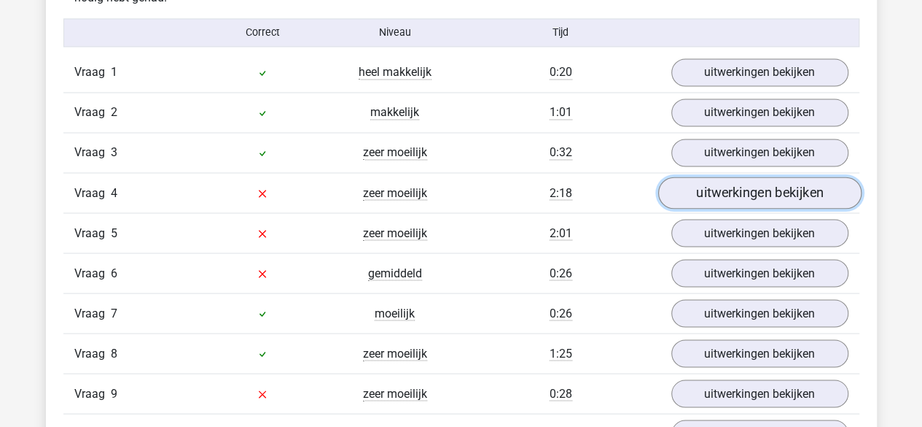
click at [726, 188] on link "uitwerkingen bekijken" at bounding box center [759, 193] width 203 height 32
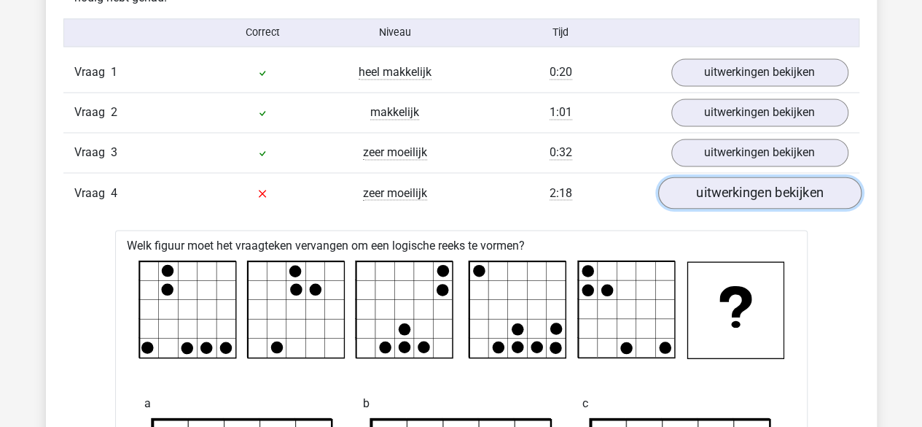
click at [749, 204] on link "uitwerkingen bekijken" at bounding box center [759, 193] width 203 height 32
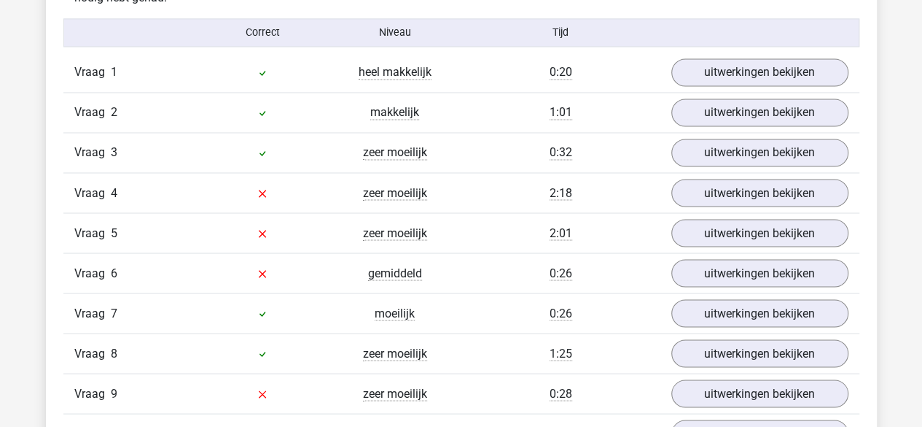
click at [754, 164] on div "Vraag 3 zeer moeilijk 0:32 uitwerkingen bekijken" at bounding box center [461, 152] width 796 height 40
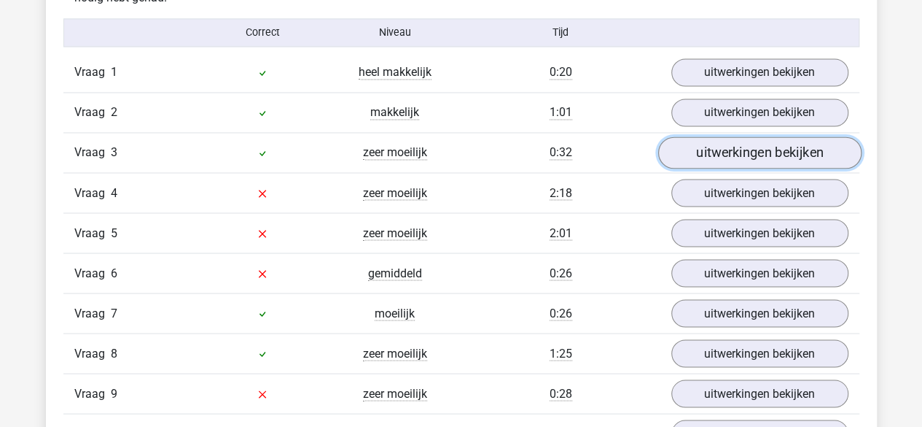
click at [752, 161] on link "uitwerkingen bekijken" at bounding box center [759, 153] width 203 height 32
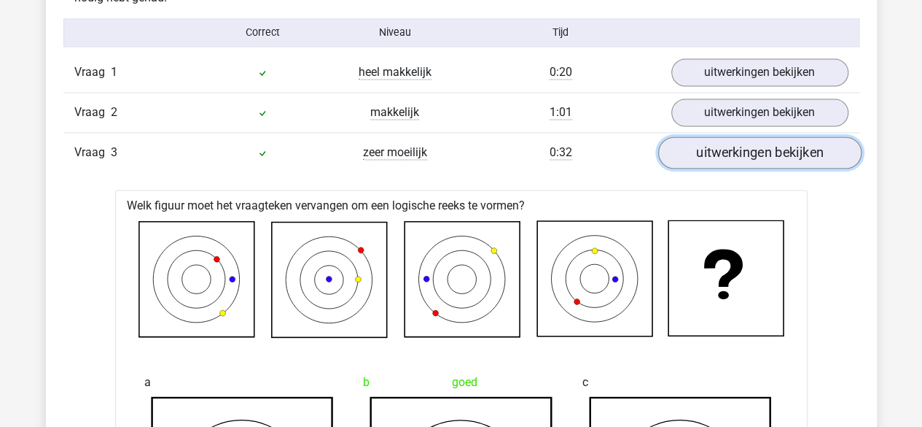
click at [752, 160] on link "uitwerkingen bekijken" at bounding box center [759, 153] width 203 height 32
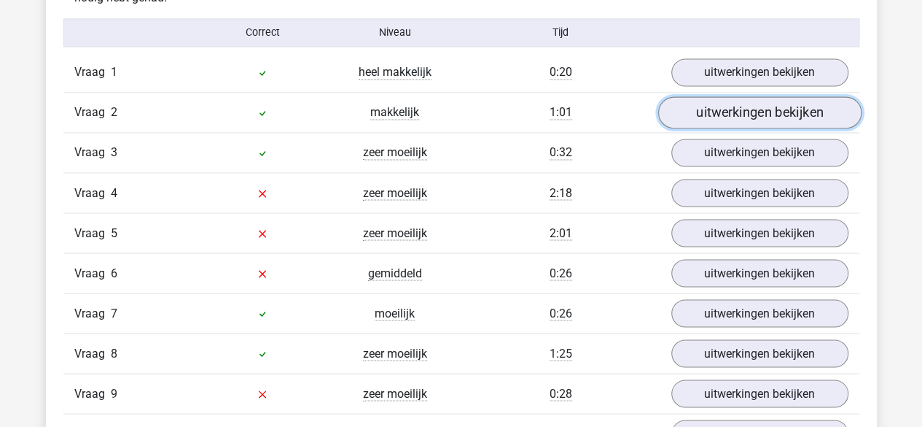
click at [759, 120] on link "uitwerkingen bekijken" at bounding box center [759, 113] width 203 height 32
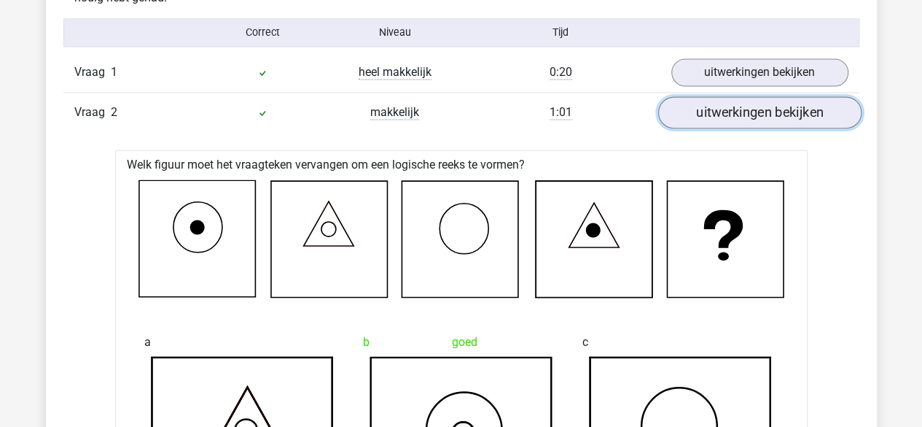
click at [759, 117] on link "uitwerkingen bekijken" at bounding box center [759, 113] width 203 height 32
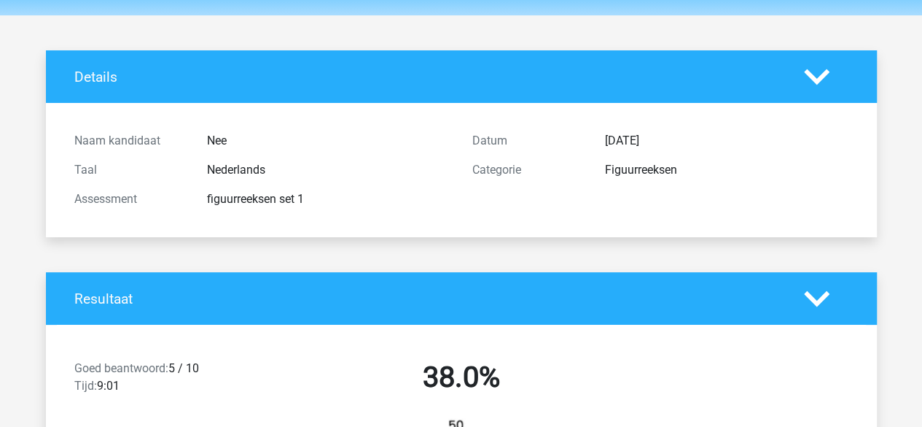
scroll to position [0, 0]
